Goal: Task Accomplishment & Management: Use online tool/utility

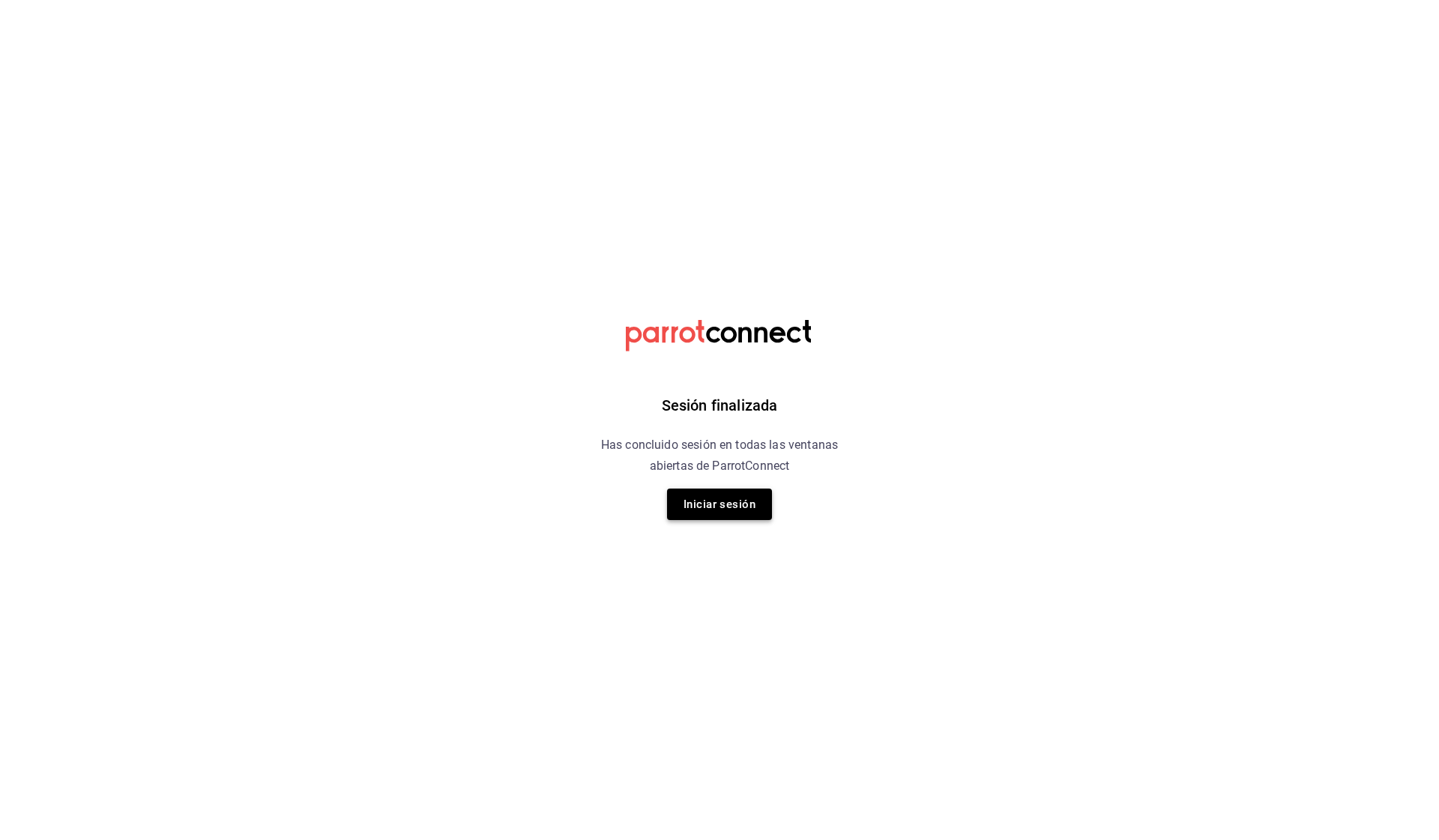
click at [745, 511] on button "Iniciar sesión" at bounding box center [719, 504] width 105 height 31
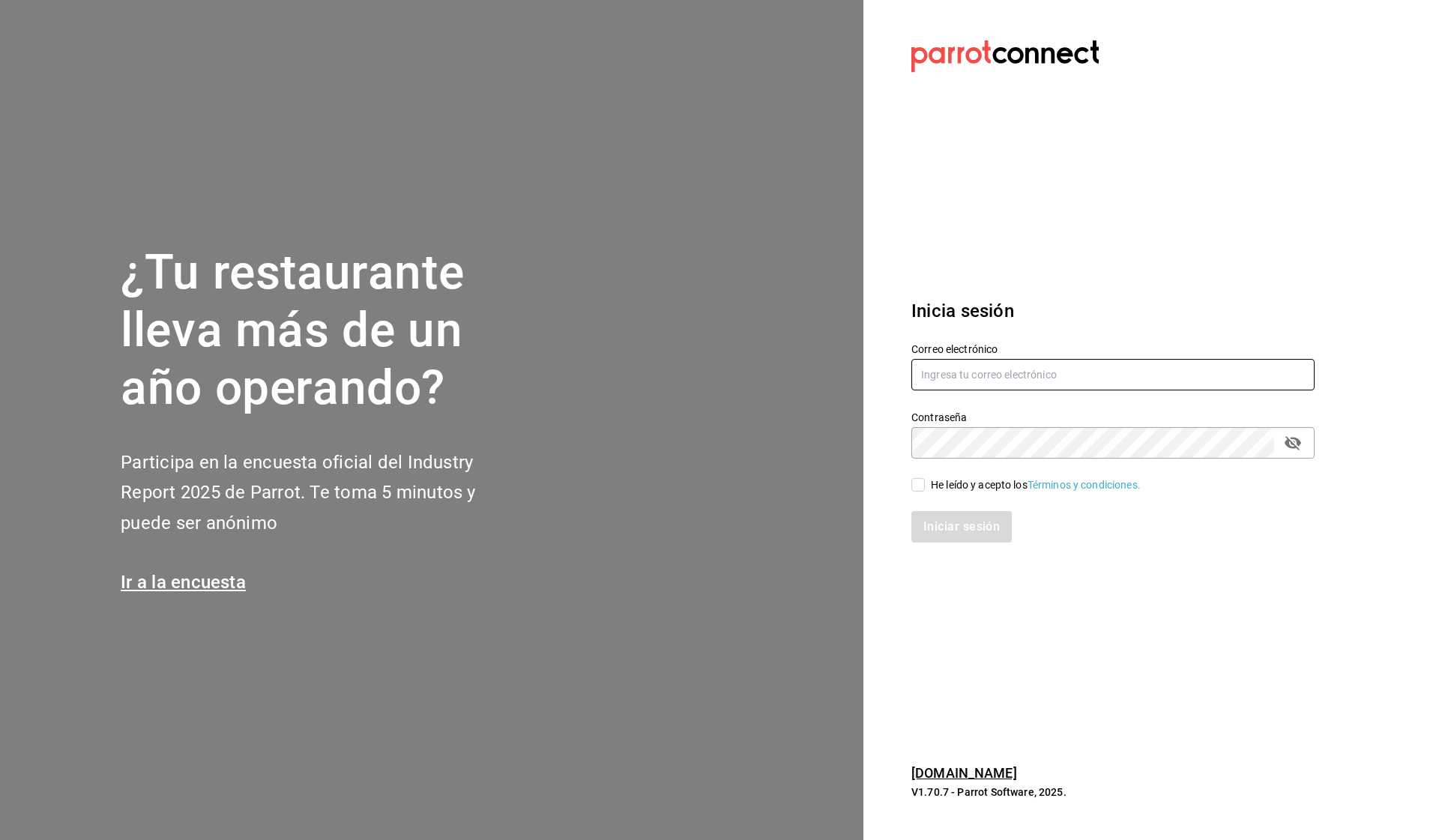
type input "oscurobrebaje@gmail.com"
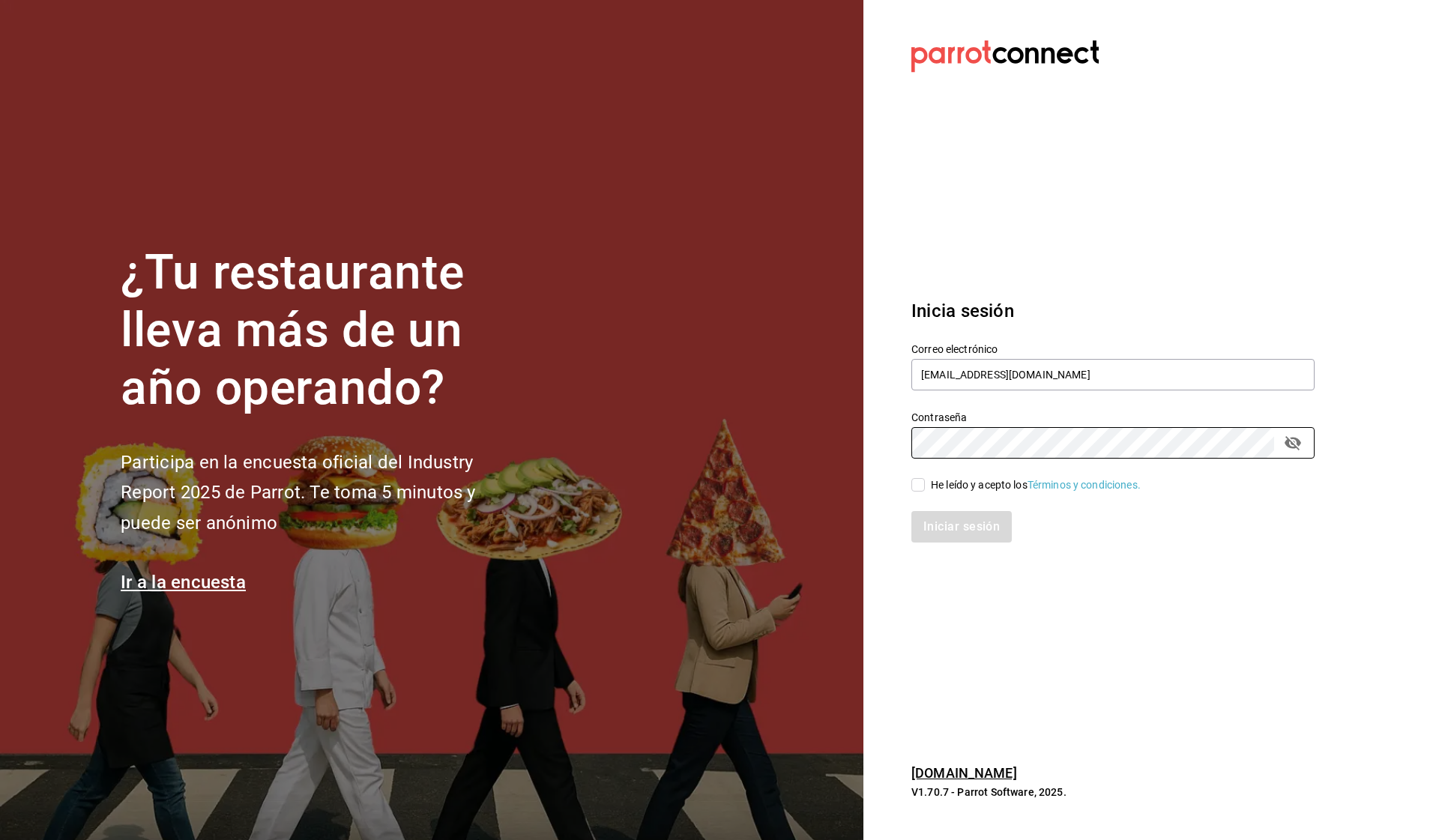
click at [919, 483] on input "He leído y acepto los Términos y condiciones." at bounding box center [918, 485] width 14 height 14
checkbox input "true"
click at [928, 521] on button "Iniciar sesión" at bounding box center [962, 527] width 102 height 31
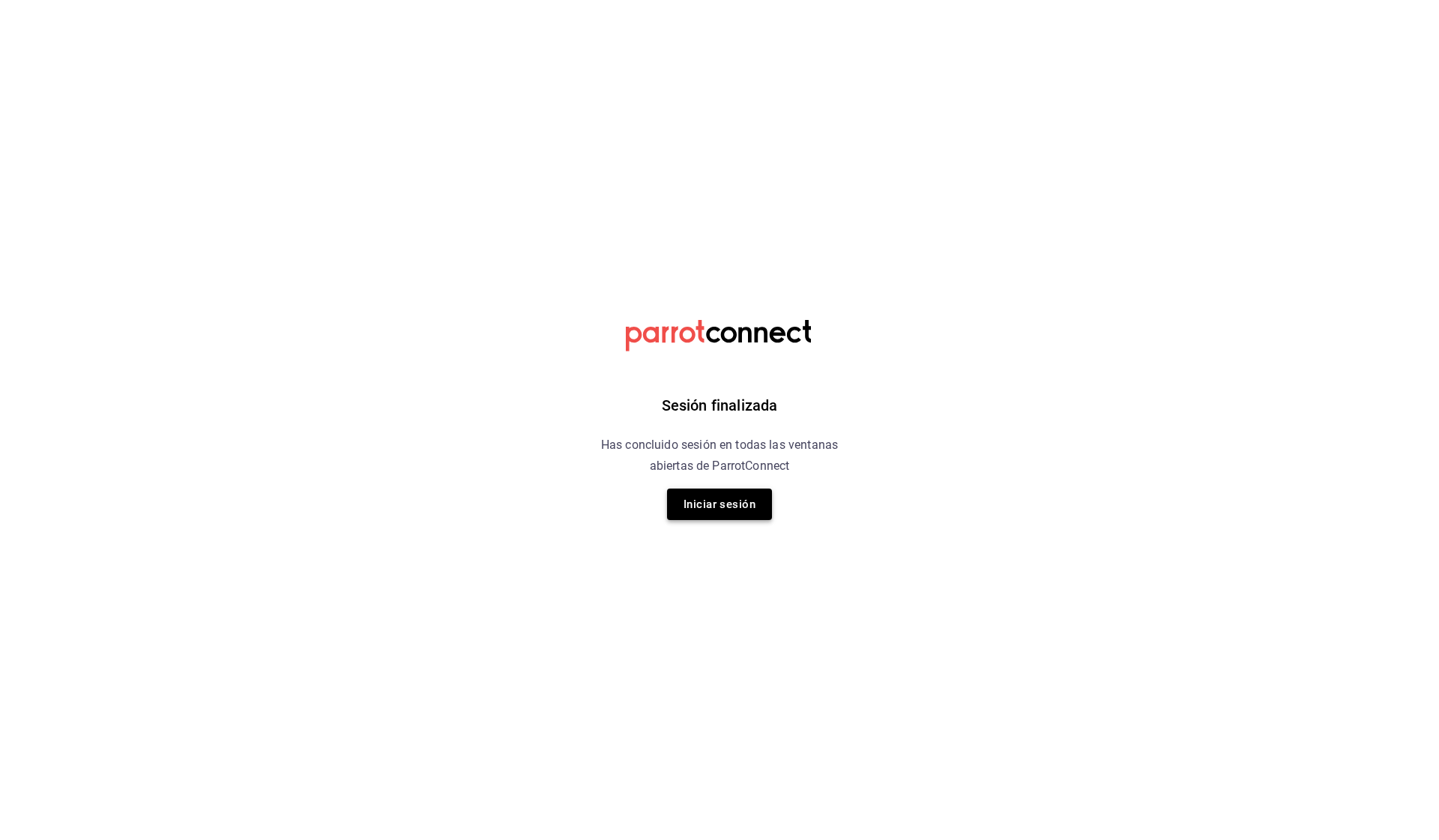
click at [725, 504] on button "Iniciar sesión" at bounding box center [719, 504] width 105 height 31
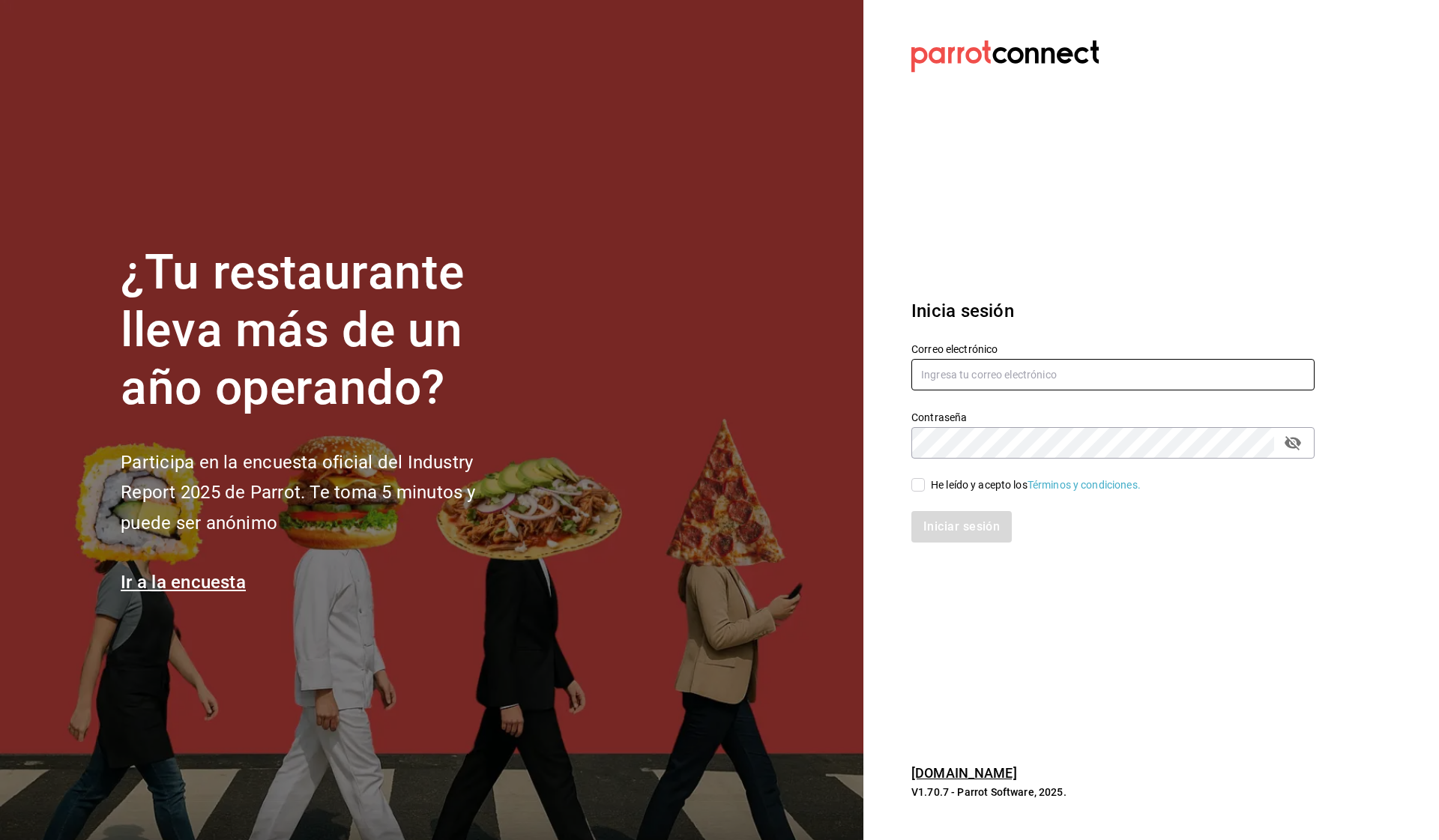
type input "oscurobrebaje@gmail.com"
click at [917, 486] on input "He leído y acepto los Términos y condiciones." at bounding box center [918, 485] width 14 height 14
checkbox input "true"
click at [949, 519] on button "Iniciar sesión" at bounding box center [962, 527] width 102 height 31
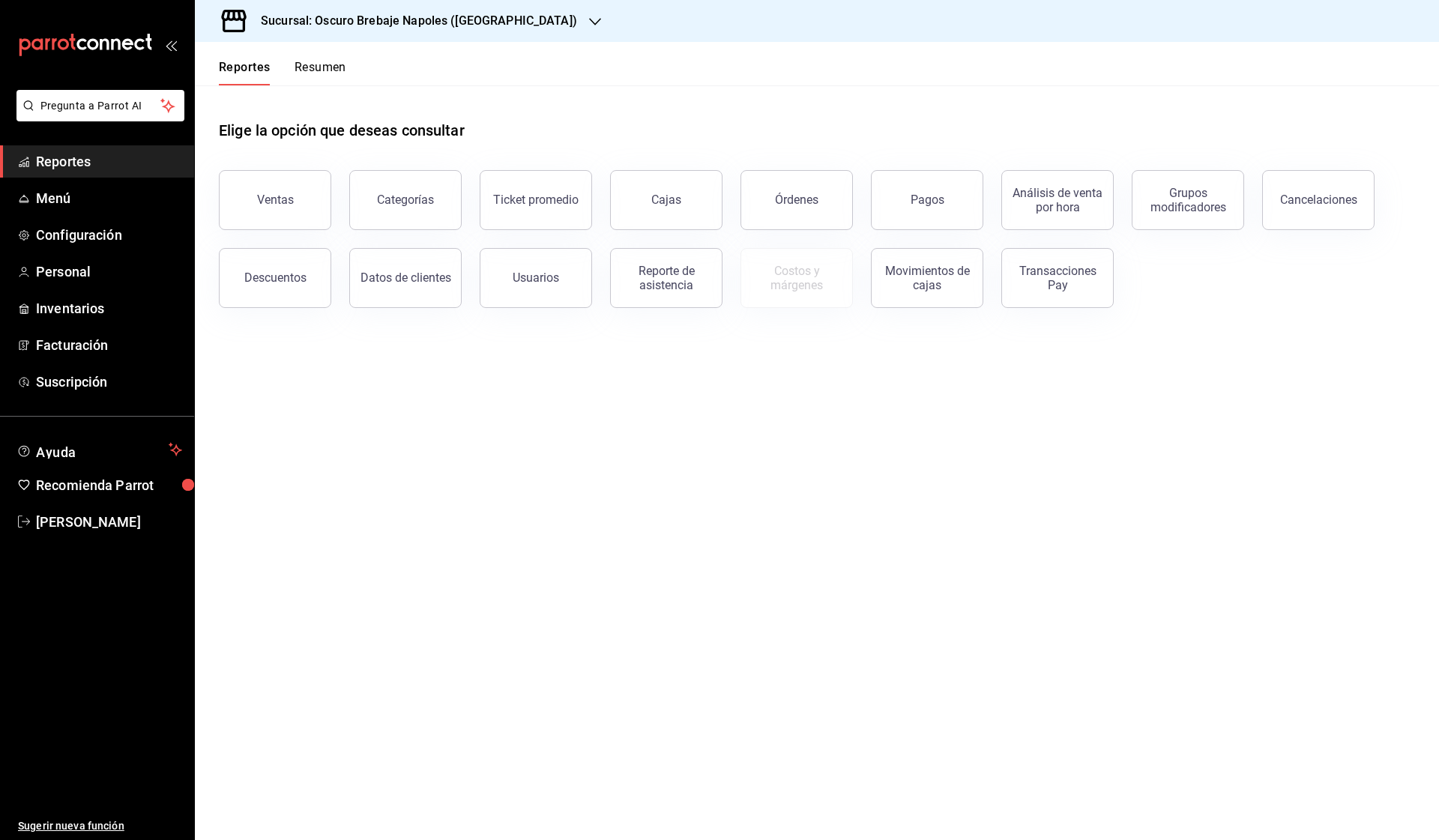
click at [336, 25] on h3 "Sucursal: Oscuro Brebaje Napoles ([GEOGRAPHIC_DATA])" at bounding box center [412, 21] width 328 height 18
drag, startPoint x: 336, startPoint y: 97, endPoint x: 368, endPoint y: 71, distance: 41.2
click at [368, 71] on nav "Oscuro Brebaje Napoles ([GEOGRAPHIC_DATA]) Oscuro Brebaje Noria([GEOGRAPHIC_DAT…" at bounding box center [323, 81] width 257 height 79
click at [337, 96] on div "Oscuro Brebaje Noria(Oax)" at bounding box center [323, 99] width 233 height 16
click at [125, 311] on span "Facturación" at bounding box center [109, 307] width 146 height 21
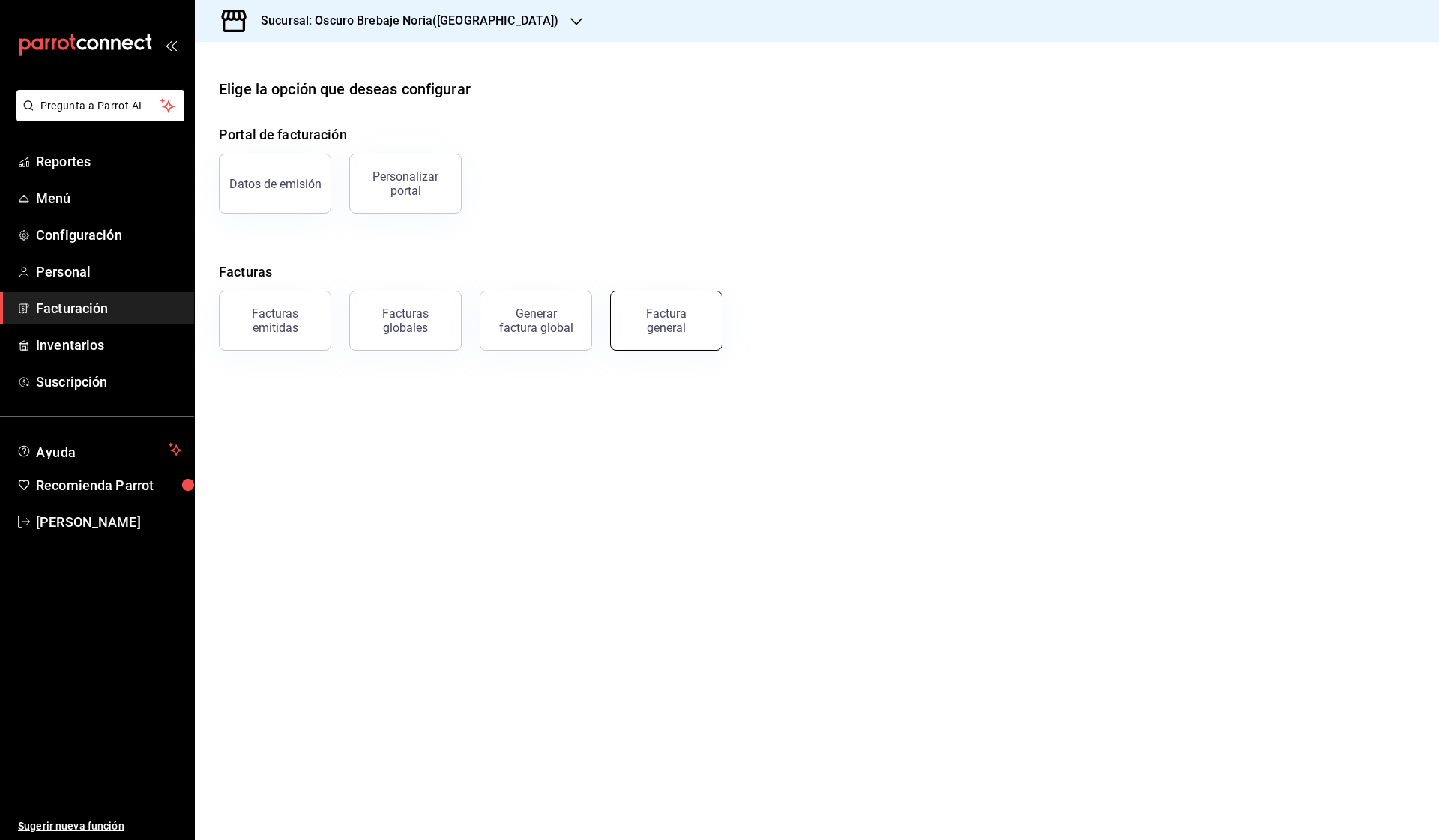
click at [626, 320] on button "Factura general" at bounding box center [666, 320] width 113 height 60
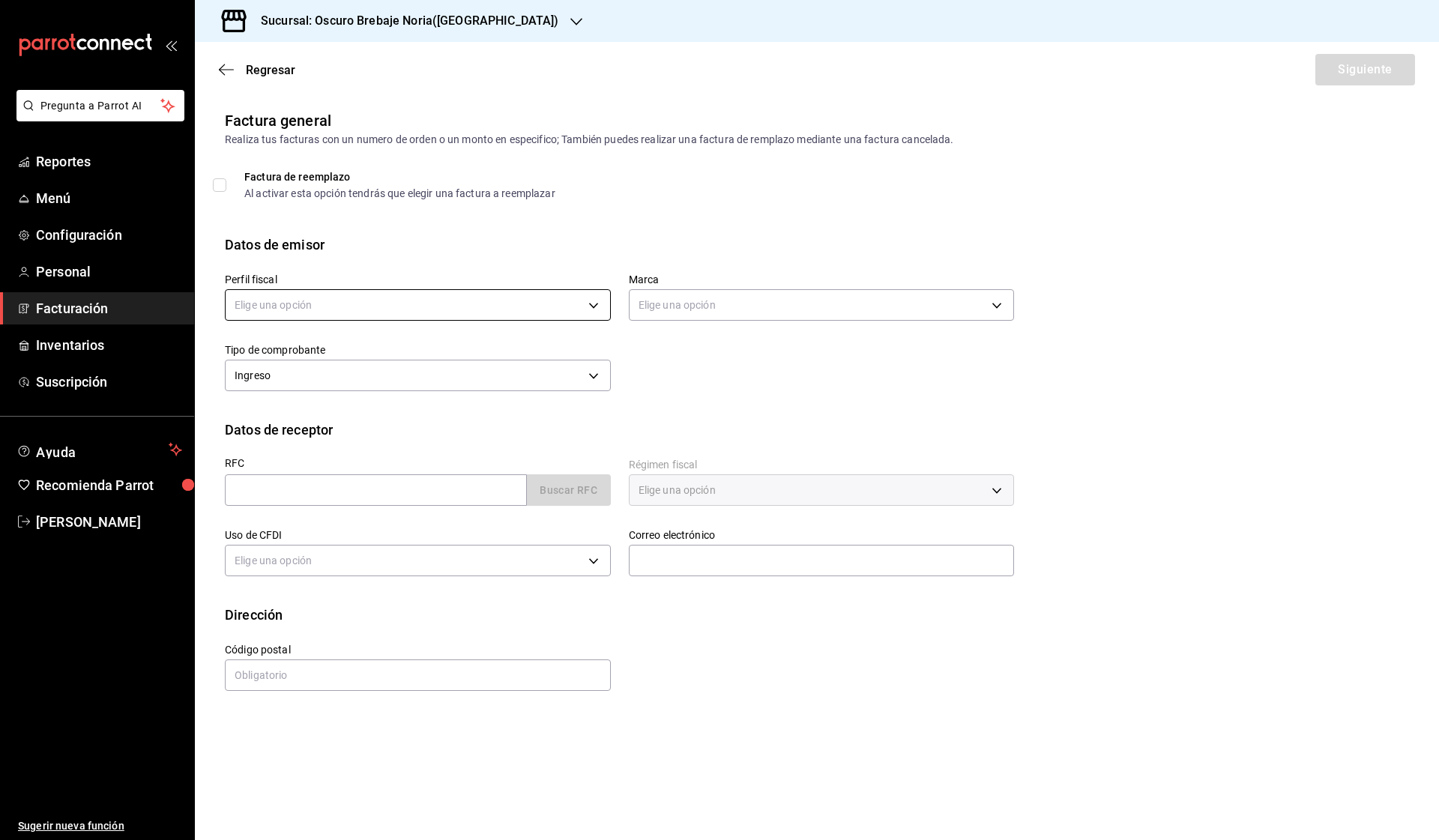
click at [565, 293] on body "Pregunta a Parrot AI Reportes Menú Configuración Personal Facturación Inventari…" at bounding box center [719, 420] width 1439 height 840
click at [433, 368] on li "OSCURO BREBAJE" at bounding box center [417, 381] width 384 height 27
type input "2d8ed039-9480-42b5-9d49-d610be6fb084"
type input "2db51193-0919-45ee-9c01-265cbe2d81db"
click at [478, 490] on input "text" at bounding box center [375, 490] width 302 height 31
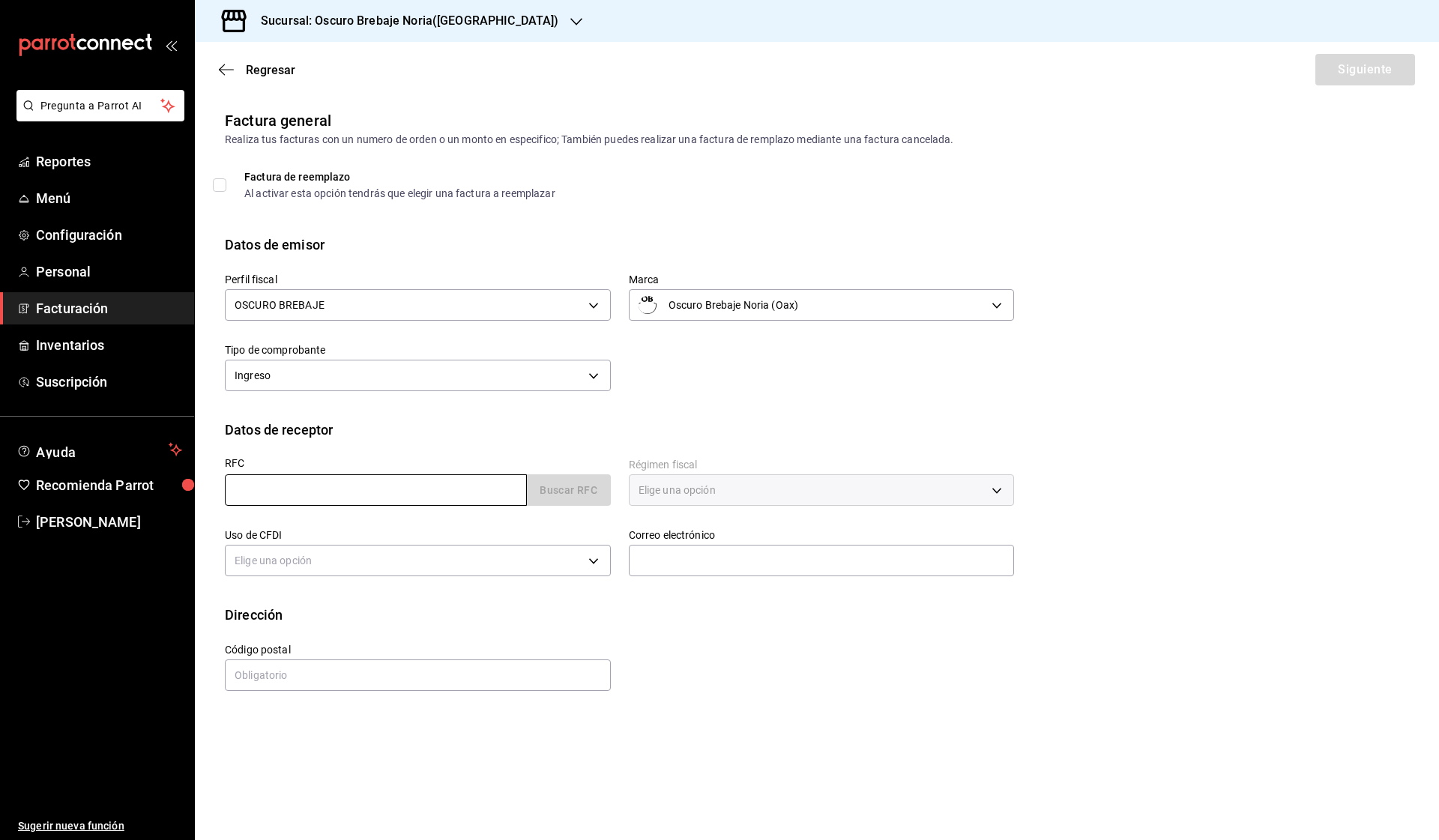
paste input "ISU820801FT2"
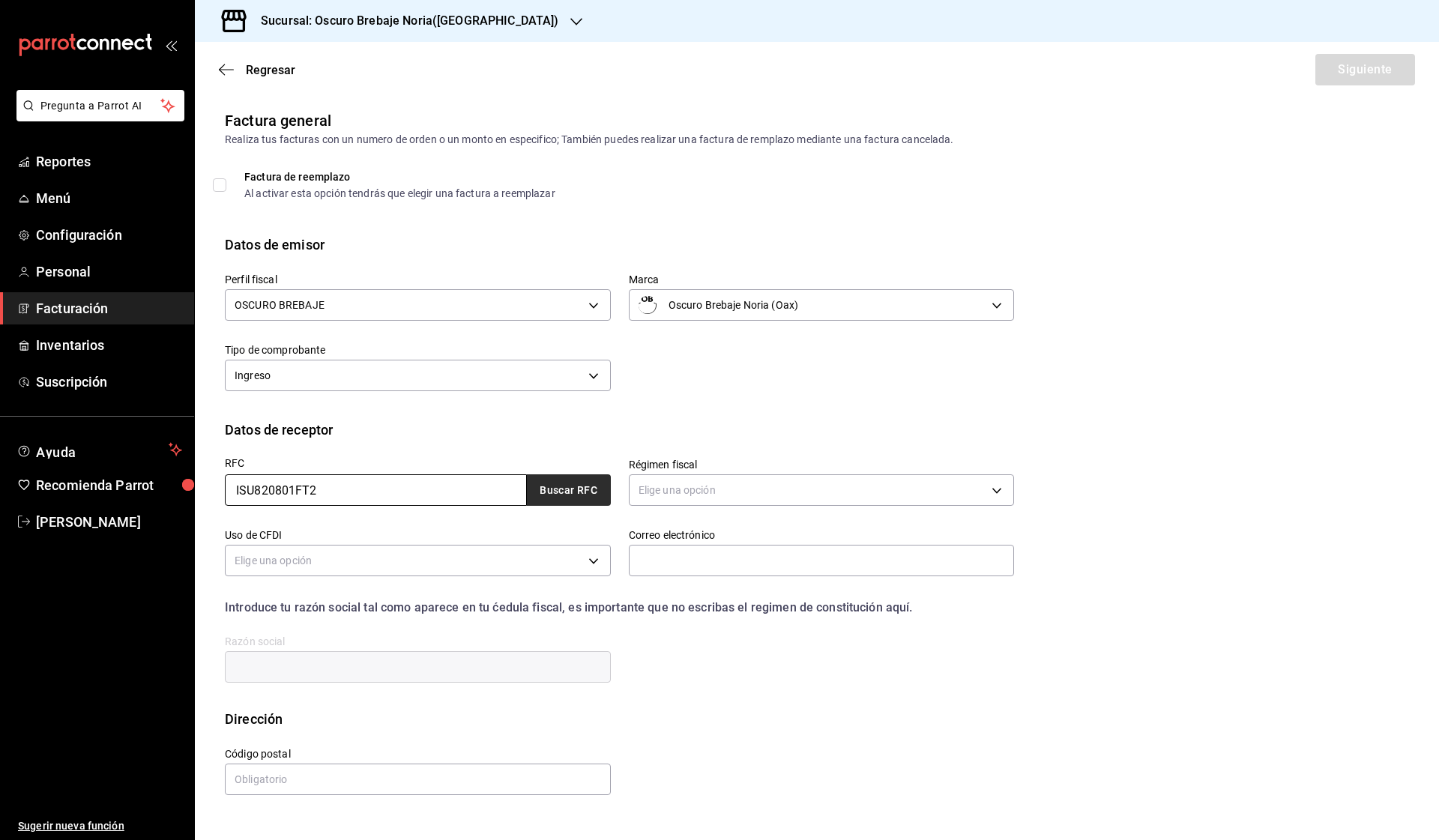
type input "ISU820801FT2"
click at [556, 490] on button "Buscar RFC" at bounding box center [569, 490] width 84 height 31
click at [707, 511] on div "Correo electrónico" at bounding box center [812, 545] width 404 height 70
click at [814, 495] on body "Pregunta a Parrot AI Reportes Menú Configuración Personal Facturación Inventari…" at bounding box center [719, 420] width 1439 height 840
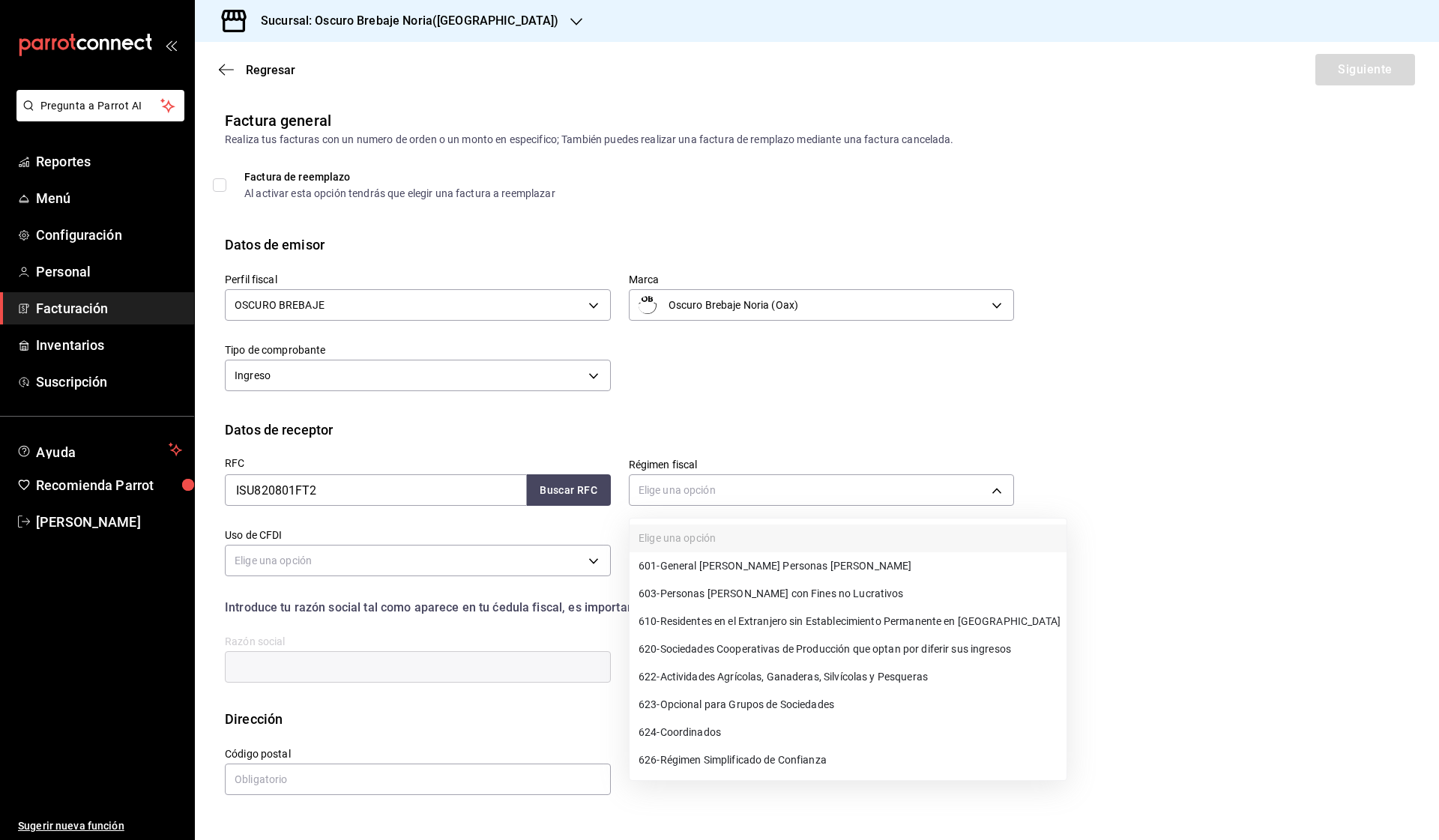
click at [780, 566] on span "601 - General [PERSON_NAME] Personas [PERSON_NAME]" at bounding box center [775, 566] width 272 height 16
type input "601"
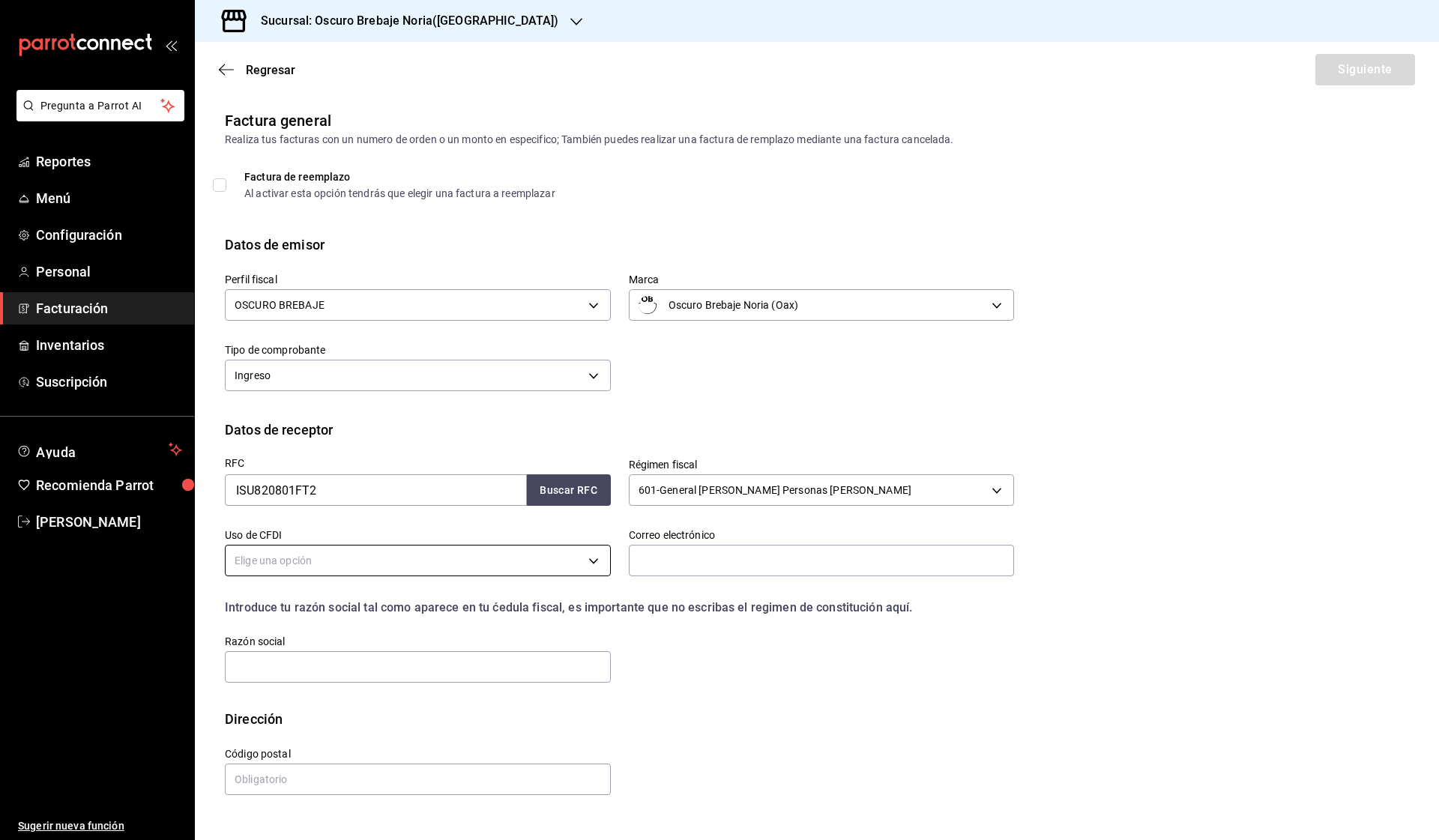
click at [458, 566] on body "Pregunta a Parrot AI Reportes Menú Configuración Personal Facturación Inventari…" at bounding box center [719, 420] width 1439 height 840
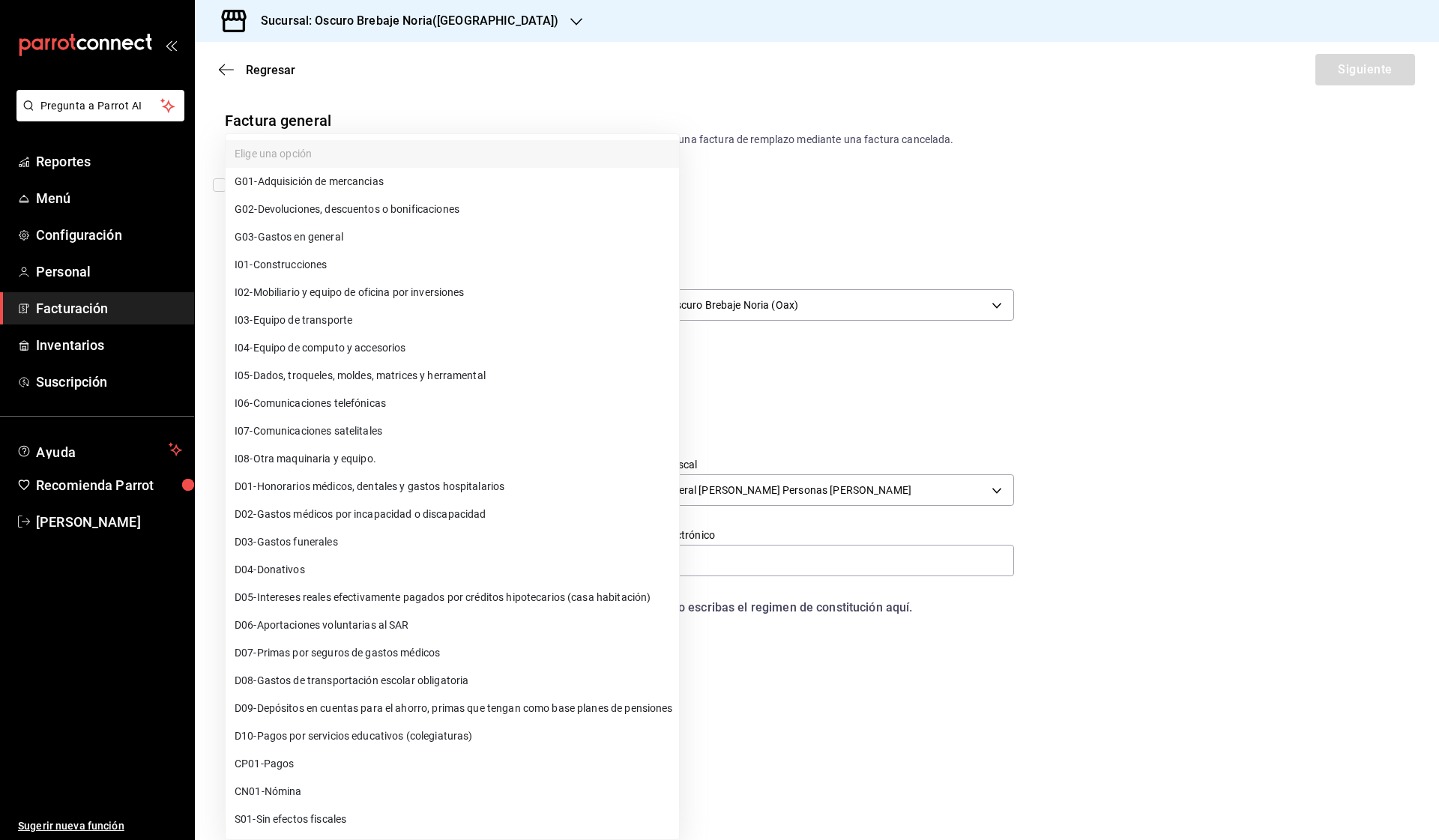
click at [406, 243] on li "G03 - Gastos en general" at bounding box center [452, 237] width 454 height 27
type input "G03"
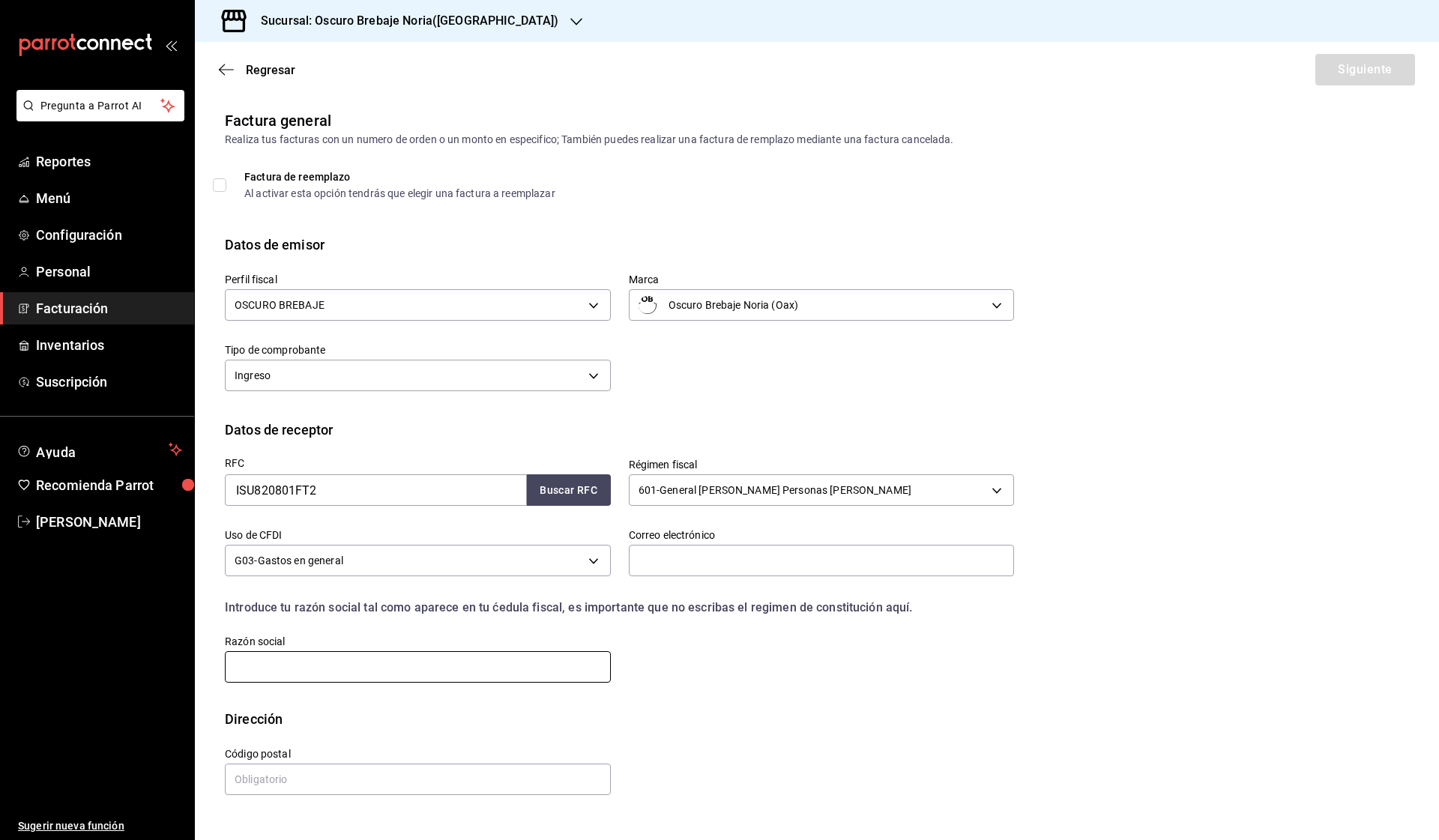
paste input "INFRA DEL SUR"
type input "INFRA DEL SUR"
paste input "97000"
type input "97000"
paste input "[EMAIL_ADDRESS][DOMAIN_NAME]"
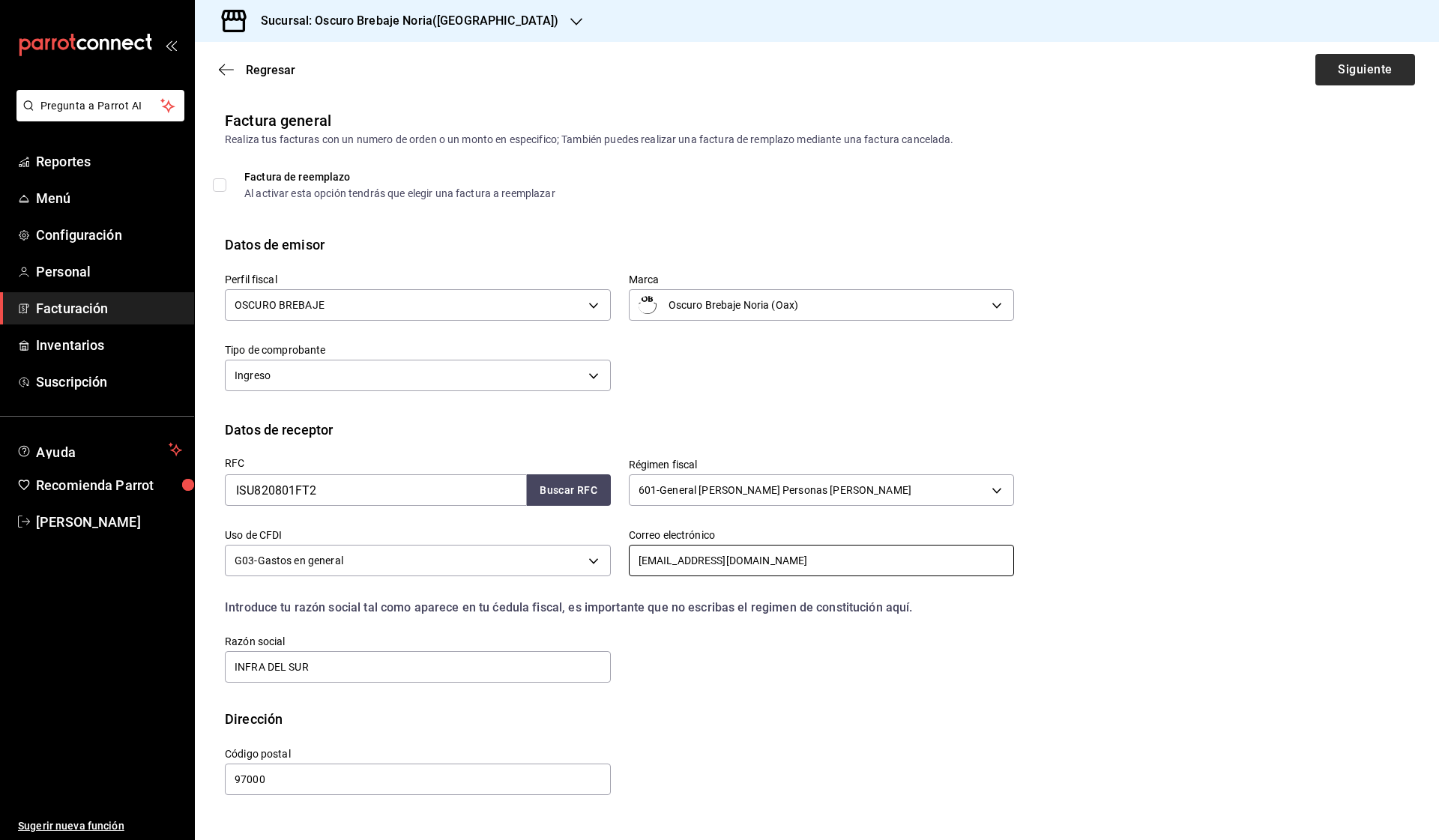
type input "[EMAIL_ADDRESS][DOMAIN_NAME]"
click at [1358, 70] on button "Siguiente" at bounding box center [1366, 70] width 100 height 31
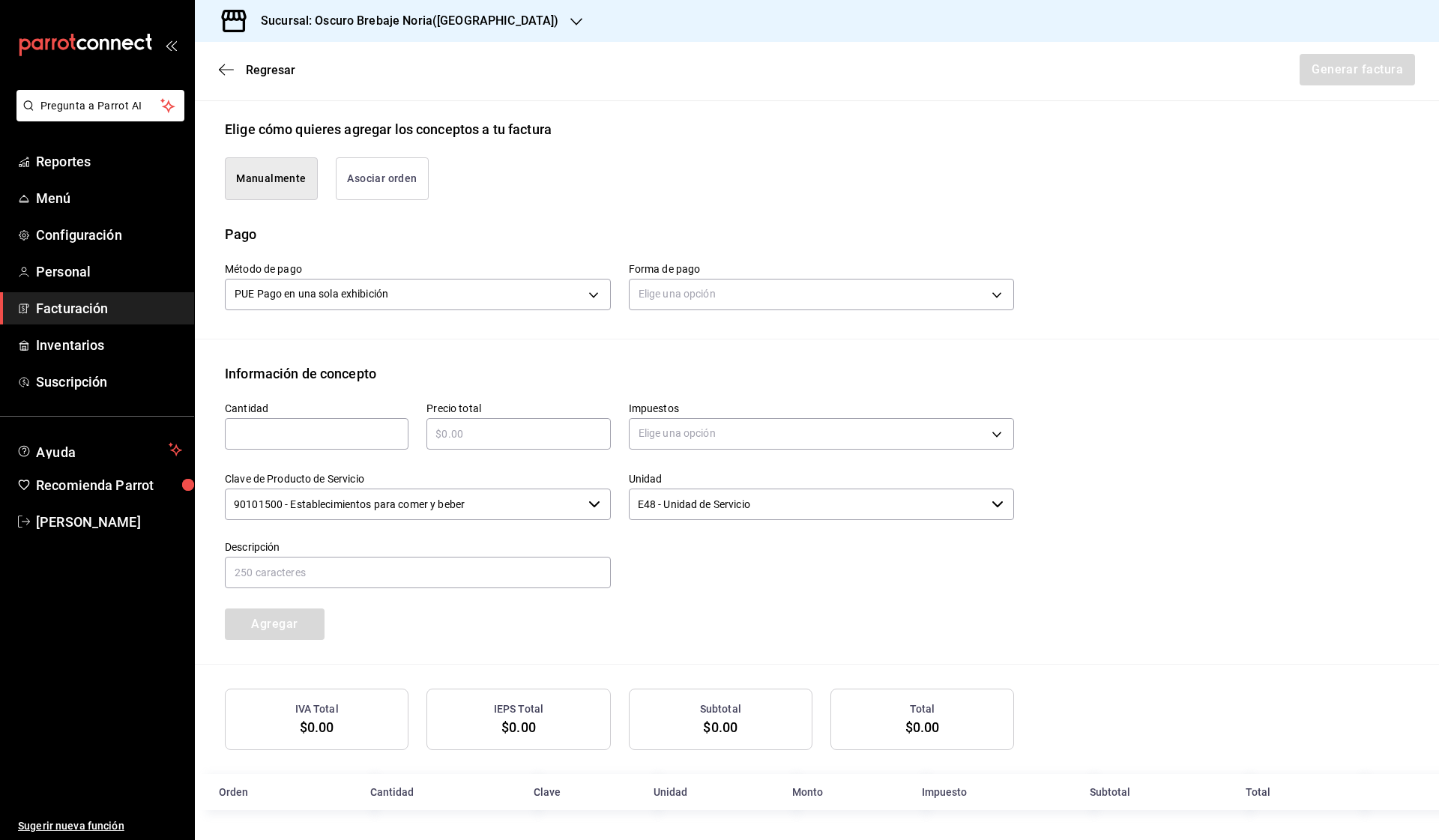
scroll to position [333, 0]
click at [713, 292] on body "Pregunta a Parrot AI Reportes Menú Configuración Personal Facturación Inventari…" at bounding box center [719, 420] width 1439 height 840
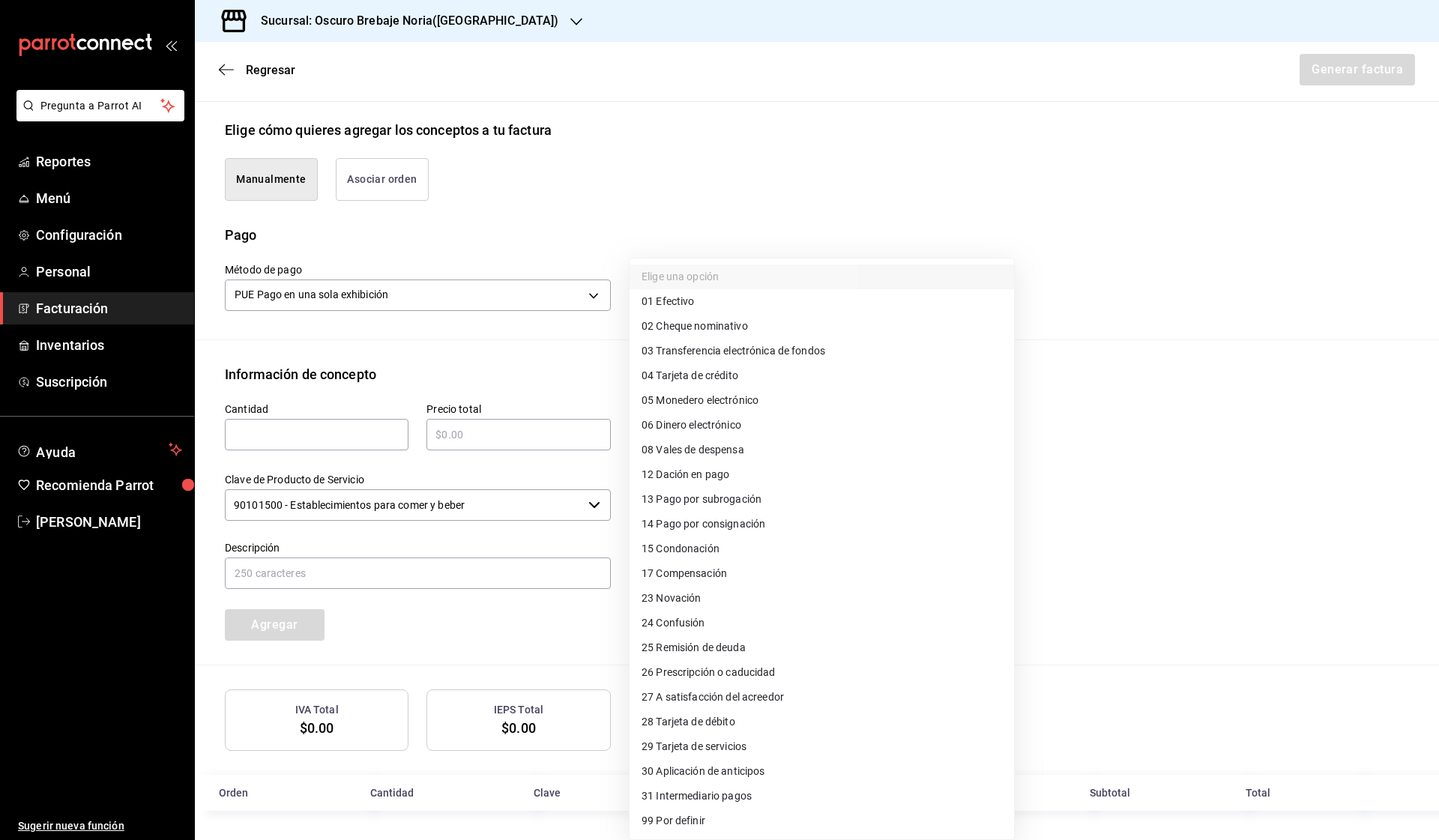
click at [790, 353] on span "03 Transferencia electrónica de fondos" at bounding box center [733, 350] width 183 height 16
type input "03"
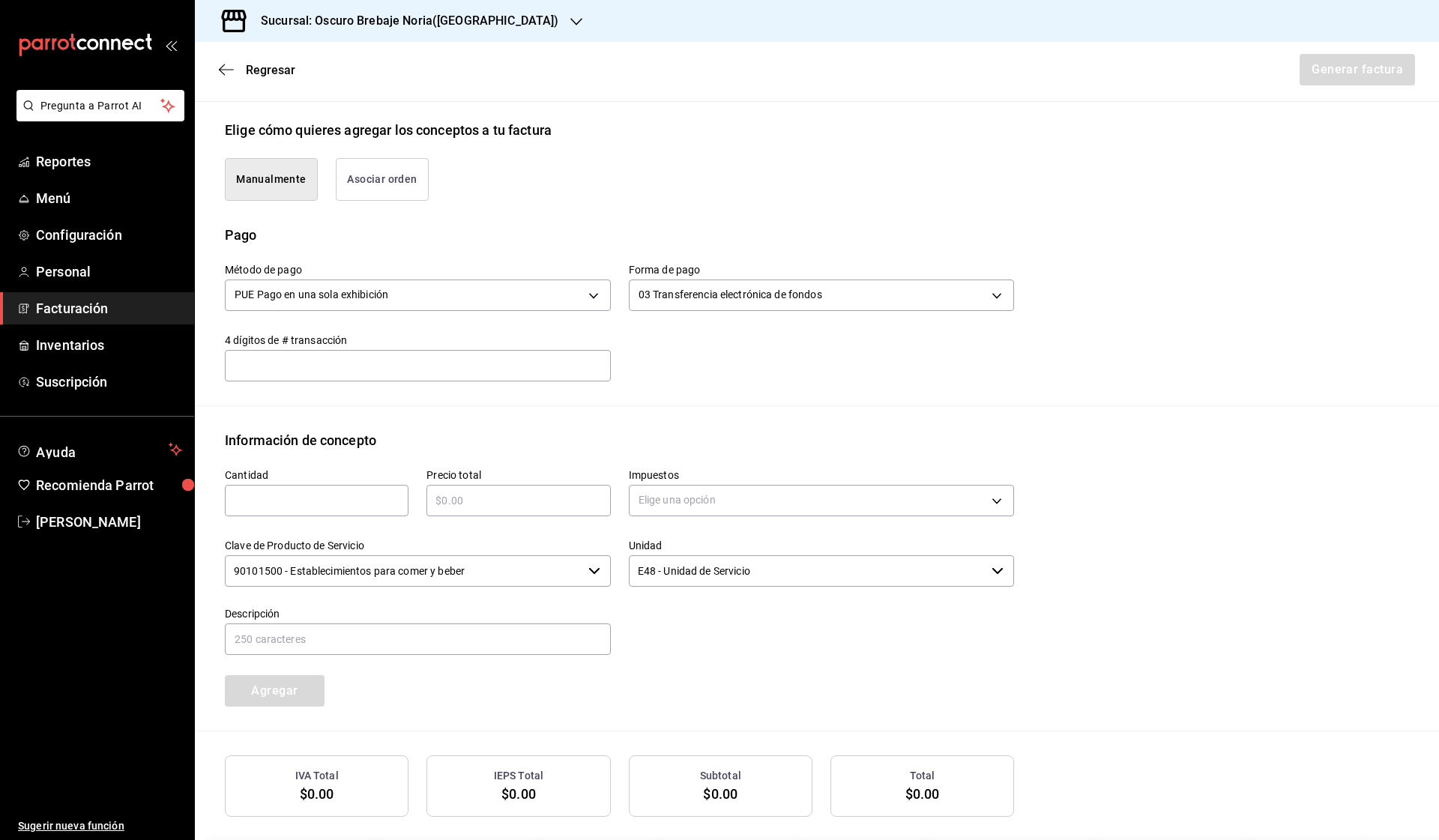
click at [346, 493] on input "text" at bounding box center [315, 500] width 183 height 18
type input "1"
paste input "$2335"
type input "$2335"
click at [703, 514] on body "Pregunta a Parrot AI Reportes Menú Configuración Personal Facturación Inventari…" at bounding box center [719, 420] width 1439 height 840
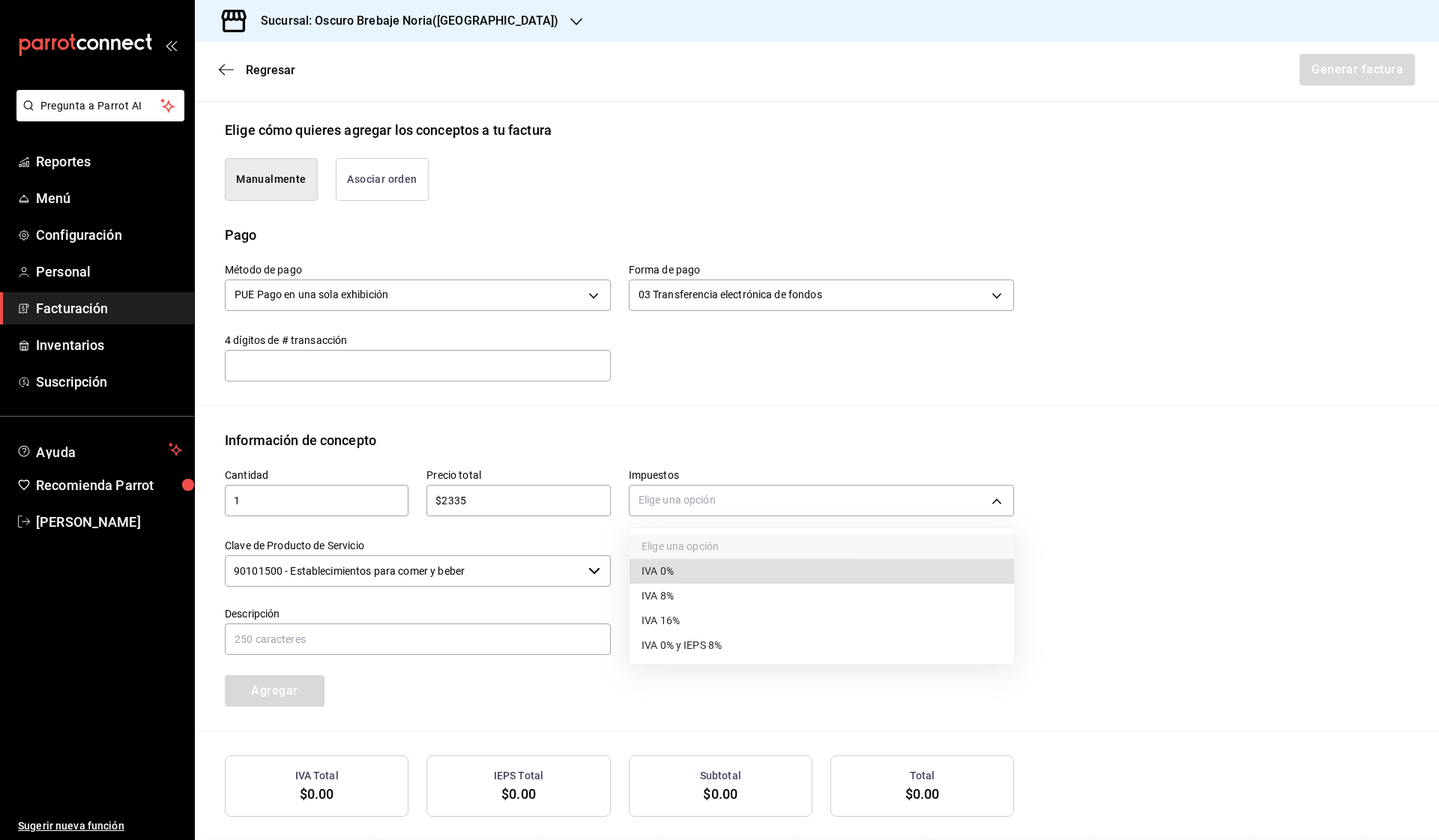
click at [703, 623] on li "IVA 16%" at bounding box center [822, 620] width 384 height 24
type input "IVA_16"
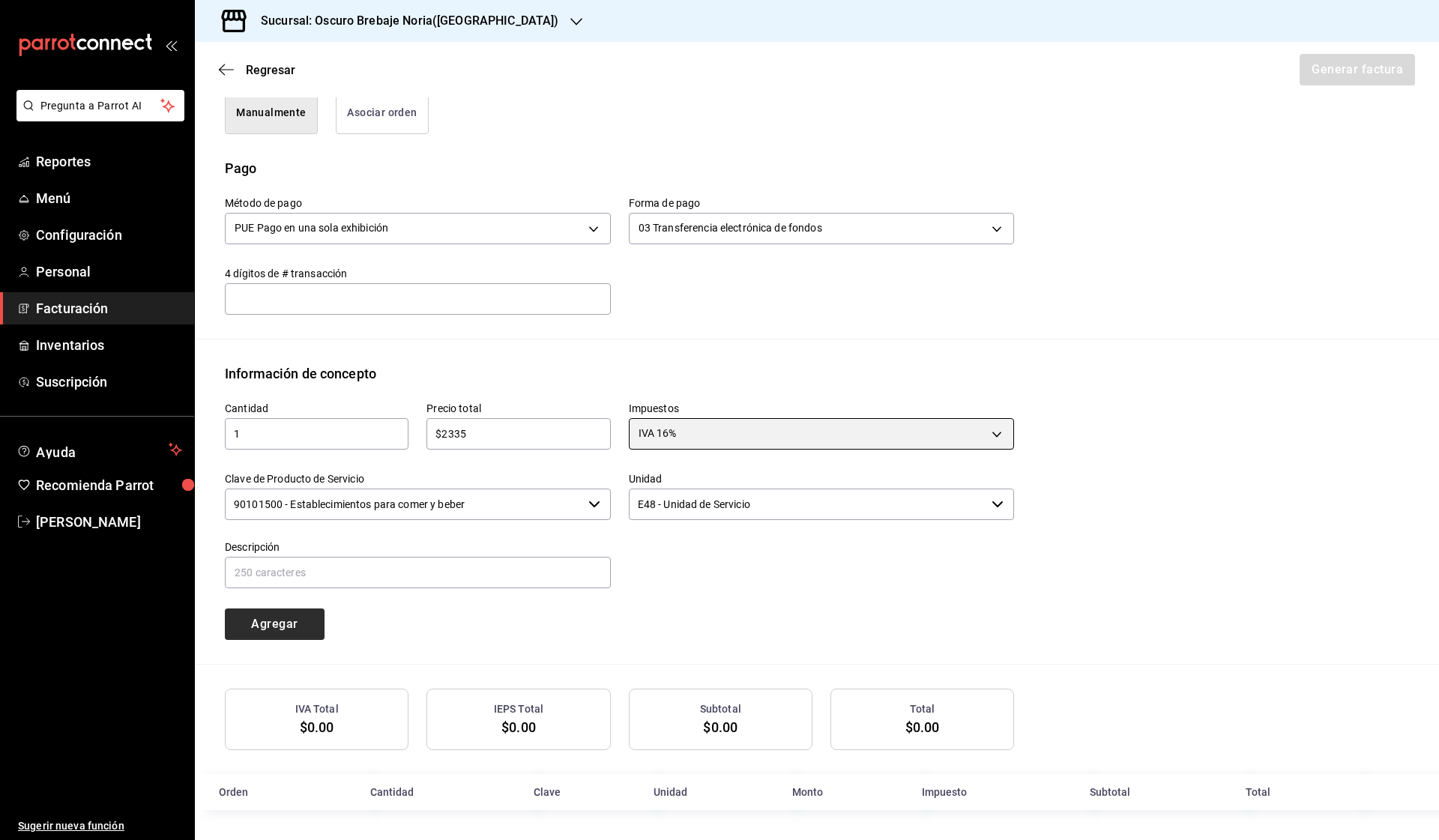
scroll to position [398, 0]
click at [302, 620] on button "Agregar" at bounding box center [274, 625] width 100 height 31
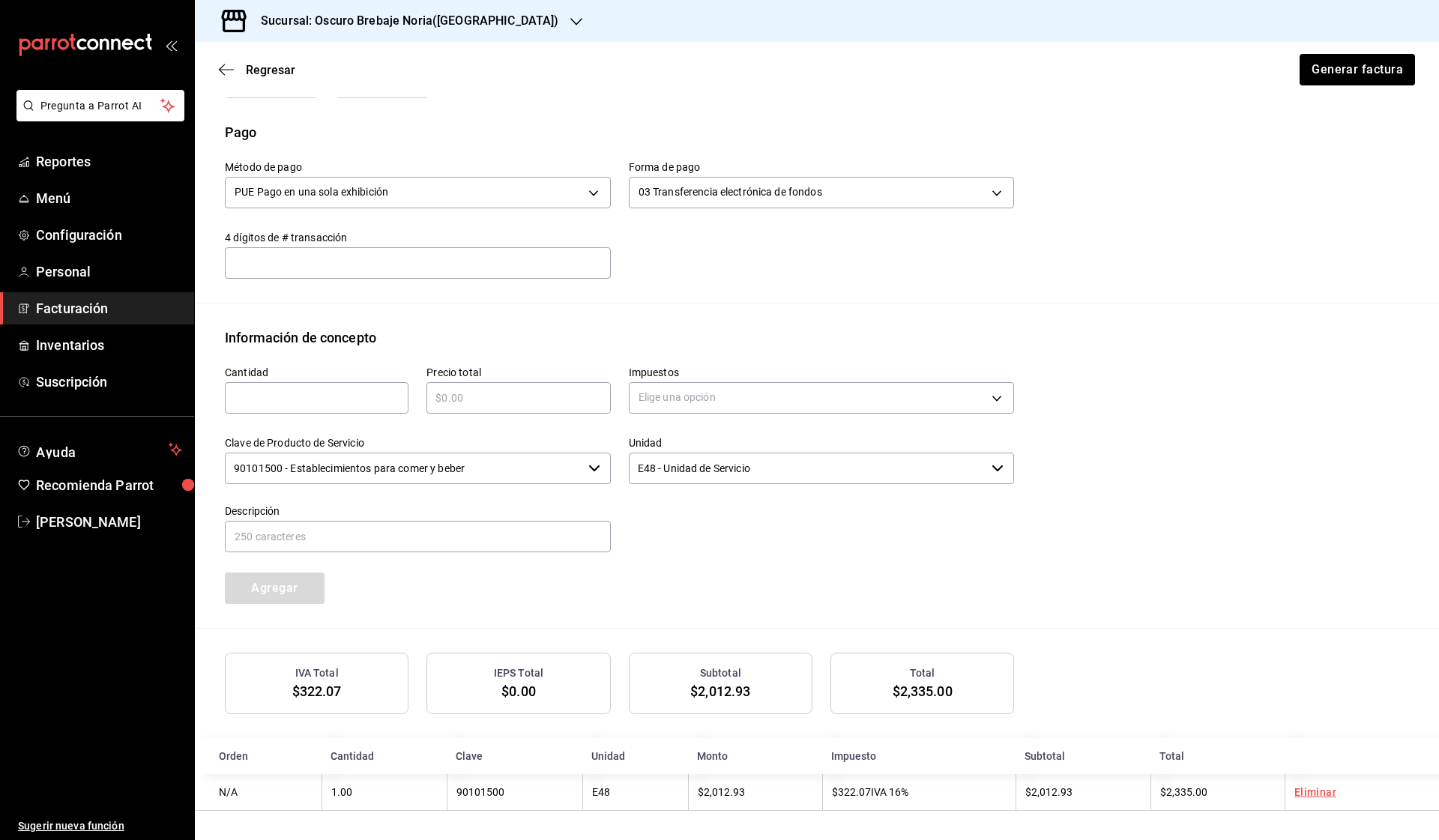
scroll to position [0, 0]
click at [1369, 74] on button "Generar factura" at bounding box center [1356, 70] width 117 height 31
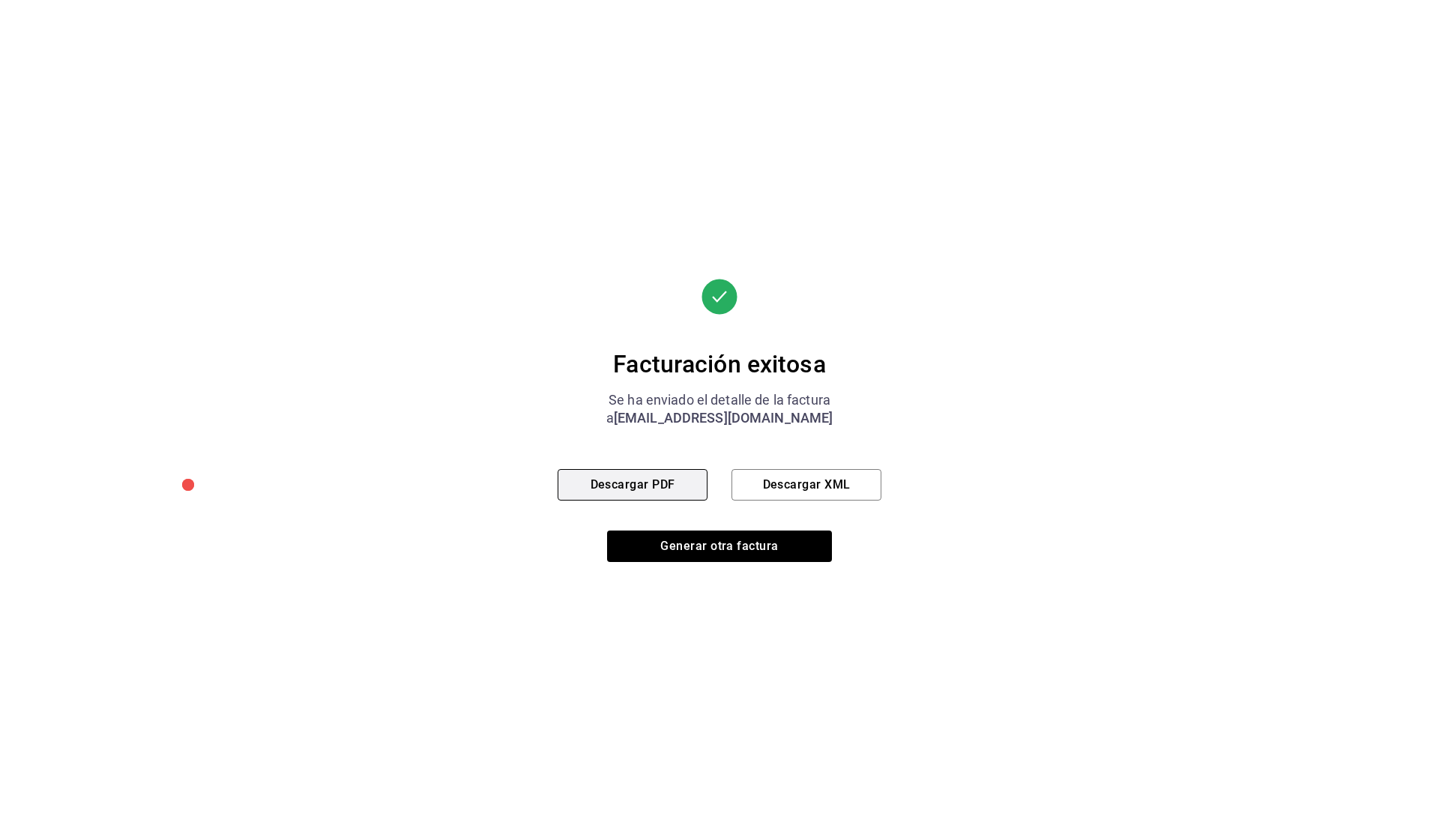
click at [655, 487] on button "Descargar PDF" at bounding box center [632, 485] width 150 height 31
